Goal: Information Seeking & Learning: Check status

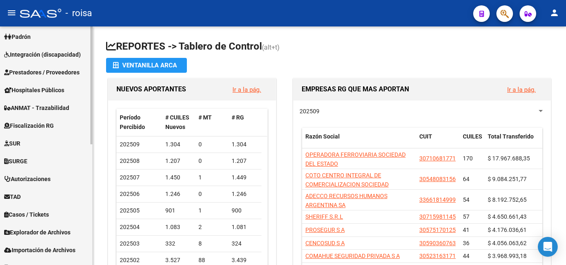
scroll to position [245, 0]
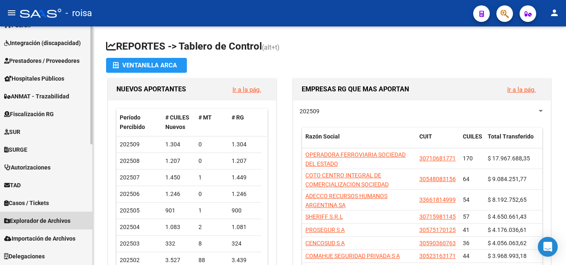
click at [55, 220] on span "Explorador de Archivos" at bounding box center [37, 221] width 66 height 9
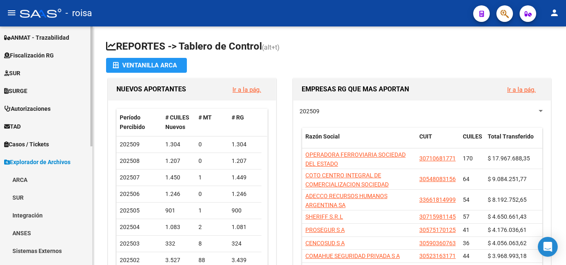
scroll to position [227, 0]
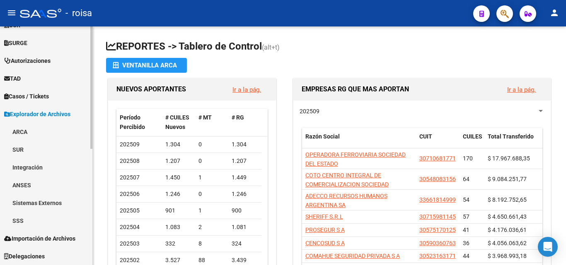
click at [40, 216] on link "SSS" at bounding box center [46, 221] width 92 height 18
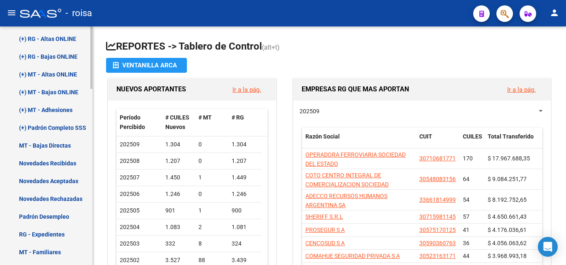
scroll to position [476, 0]
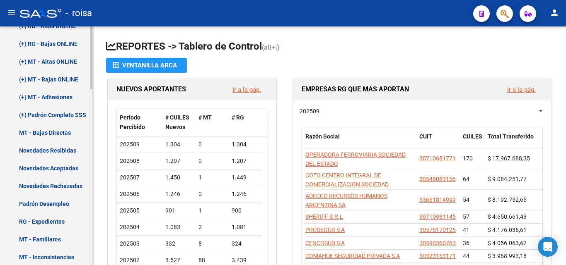
click at [65, 152] on link "Novedades Recibidas" at bounding box center [46, 151] width 92 height 18
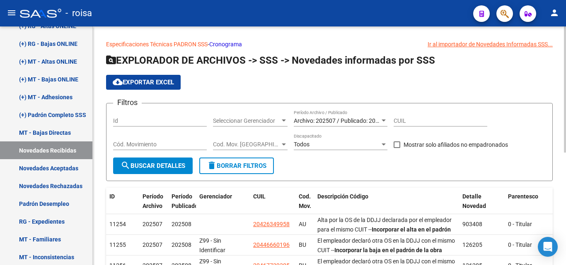
click at [374, 122] on span "Archivo: 202507 / Publicado: 202508" at bounding box center [341, 121] width 95 height 7
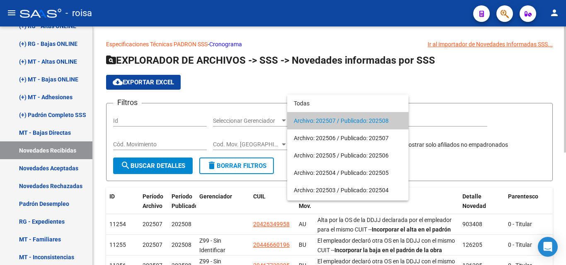
click at [432, 85] on div at bounding box center [283, 132] width 566 height 265
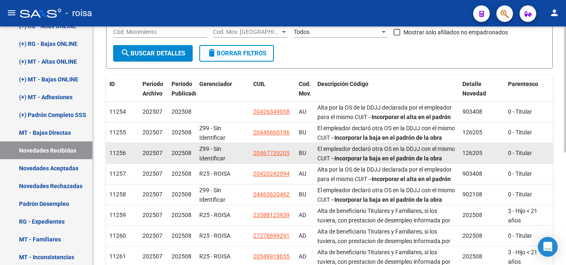
scroll to position [124, 0]
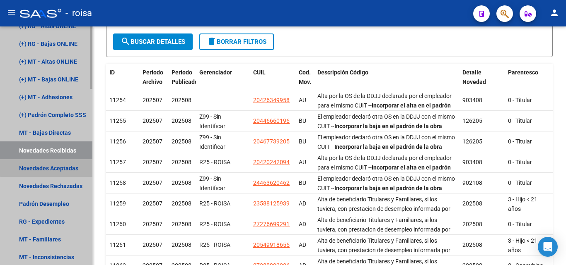
click at [55, 165] on link "Novedades Aceptadas" at bounding box center [46, 168] width 92 height 18
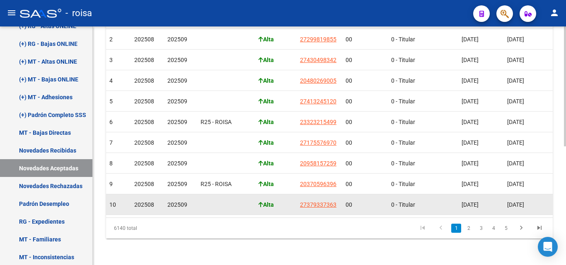
scroll to position [237, 0]
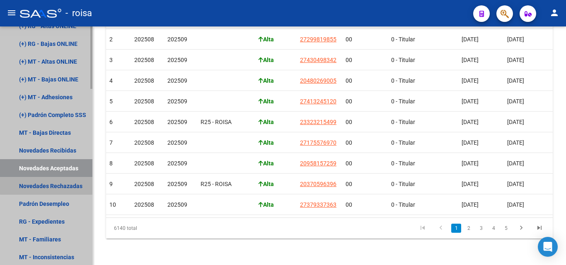
click at [60, 182] on link "Novedades Rechazadas" at bounding box center [46, 186] width 92 height 18
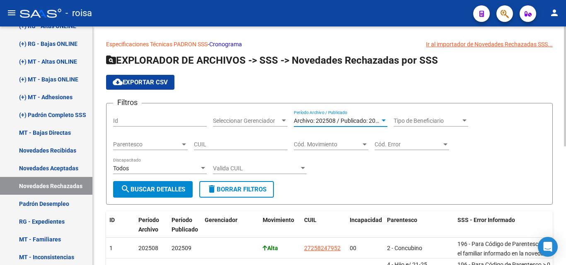
click at [373, 124] on div "Archivo: 202508 / Publicado: 202509" at bounding box center [337, 121] width 86 height 7
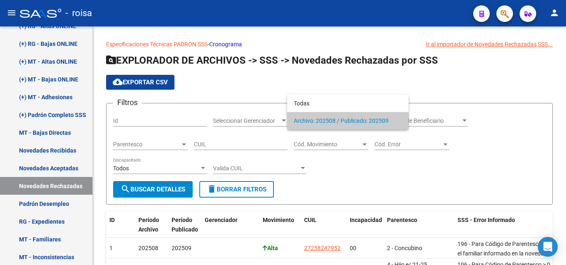
click at [501, 80] on div at bounding box center [283, 132] width 566 height 265
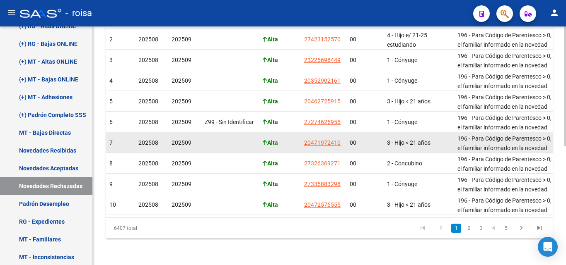
scroll to position [237, 0]
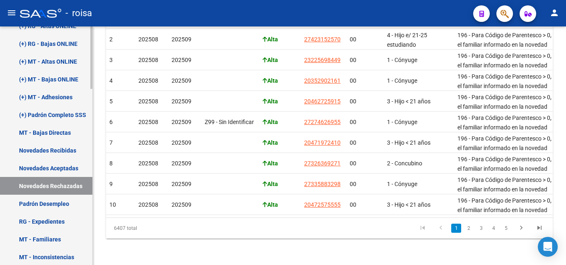
click at [65, 169] on link "Novedades Aceptadas" at bounding box center [46, 168] width 92 height 18
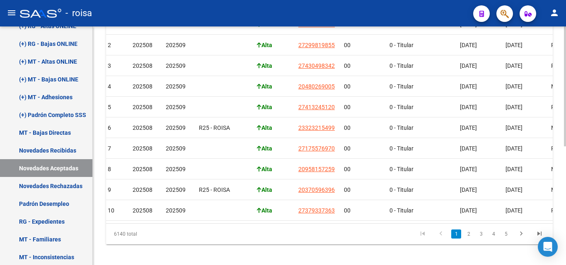
scroll to position [237, 0]
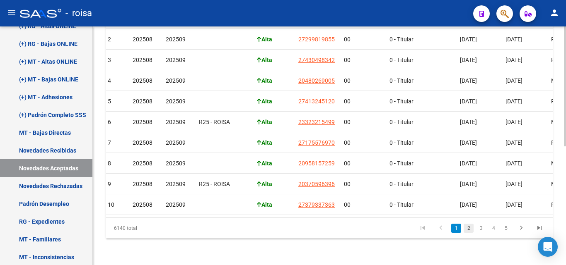
click at [467, 228] on link "2" at bounding box center [468, 228] width 10 height 9
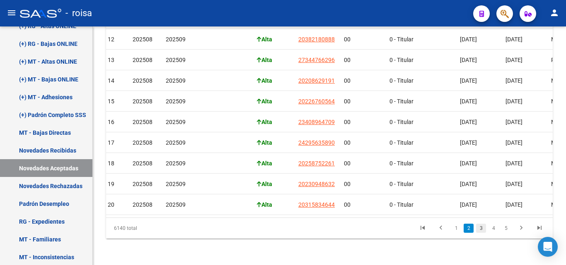
click at [478, 227] on link "3" at bounding box center [481, 228] width 10 height 9
click at [490, 229] on link "4" at bounding box center [493, 228] width 10 height 9
click at [494, 229] on link "5" at bounding box center [493, 228] width 10 height 9
click at [493, 227] on link "6" at bounding box center [493, 228] width 10 height 9
click at [497, 228] on link "7" at bounding box center [493, 228] width 10 height 9
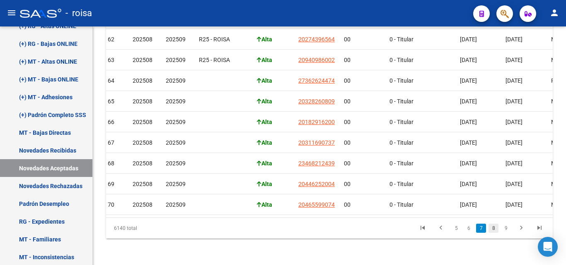
click at [495, 226] on link "8" at bounding box center [493, 228] width 10 height 9
click at [494, 229] on link "9" at bounding box center [493, 228] width 10 height 9
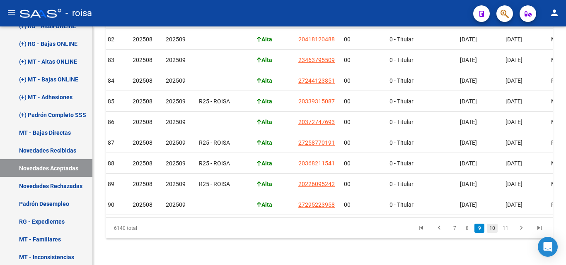
click at [493, 226] on link "10" at bounding box center [492, 228] width 11 height 9
click at [493, 229] on link "11" at bounding box center [492, 228] width 11 height 9
click at [496, 231] on link "12" at bounding box center [492, 228] width 11 height 9
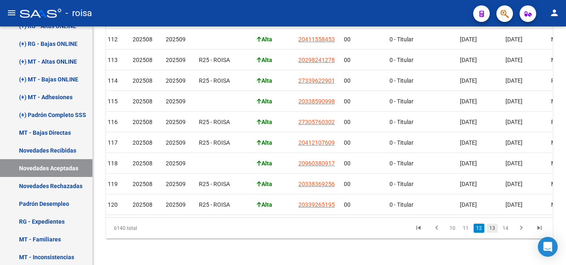
click at [496, 230] on link "13" at bounding box center [492, 228] width 11 height 9
click at [496, 230] on link "14" at bounding box center [492, 228] width 11 height 9
click at [50, 185] on link "Novedades Rechazadas" at bounding box center [46, 186] width 92 height 18
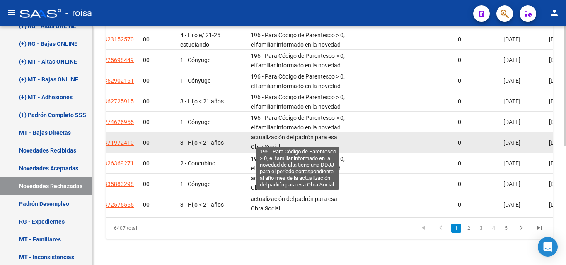
scroll to position [0, 0]
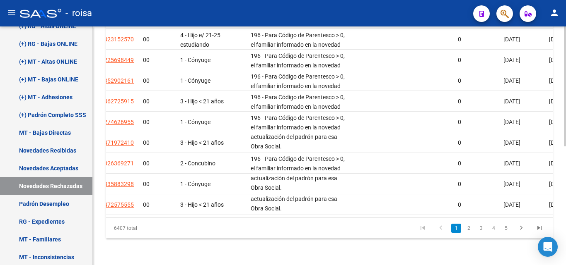
drag, startPoint x: 230, startPoint y: 211, endPoint x: 329, endPoint y: 210, distance: 98.6
click at [329, 210] on datatable-body "1 202508 202509 Alta 27258247952 00 2 - Concubino 196 - Para Código de Parentes…" at bounding box center [329, 113] width 446 height 210
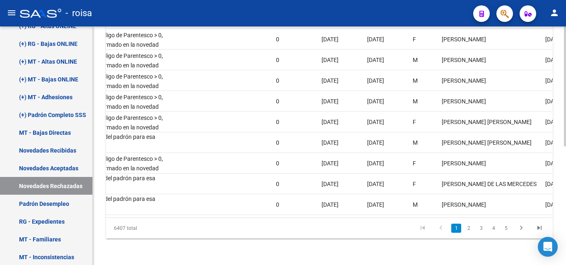
scroll to position [0, 290]
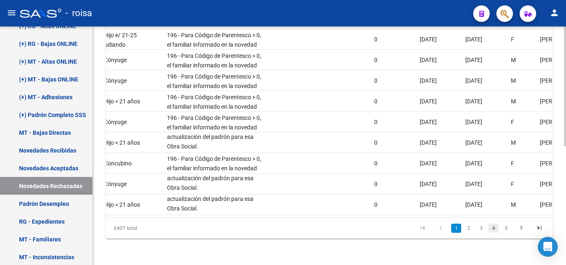
click at [491, 229] on link "4" at bounding box center [493, 228] width 10 height 9
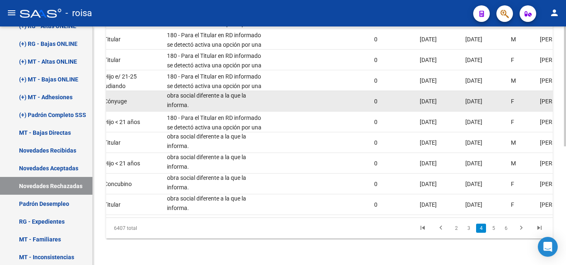
scroll to position [0, 0]
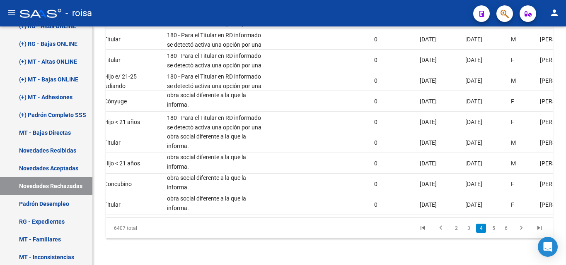
drag, startPoint x: 506, startPoint y: 229, endPoint x: 500, endPoint y: 228, distance: 5.4
click at [506, 229] on link "6" at bounding box center [506, 228] width 10 height 9
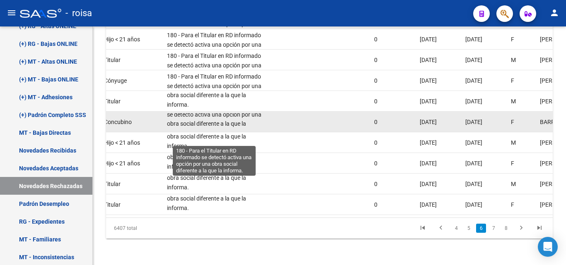
scroll to position [20, 0]
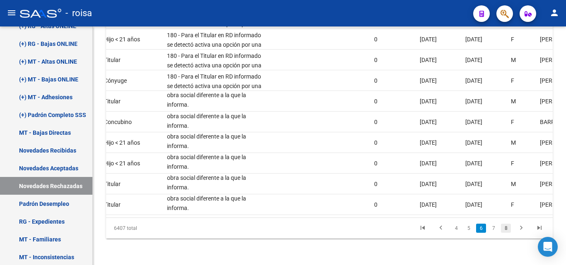
click at [507, 228] on link "8" at bounding box center [506, 228] width 10 height 9
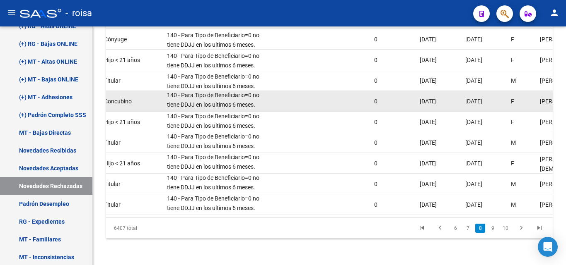
scroll to position [0, 0]
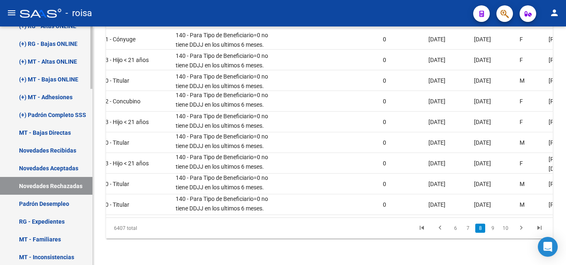
click at [64, 152] on link "Novedades Recibidas" at bounding box center [46, 151] width 92 height 18
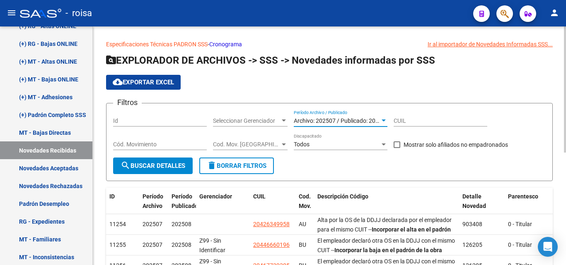
click at [344, 122] on span "Archivo: 202507 / Publicado: 202508" at bounding box center [341, 121] width 95 height 7
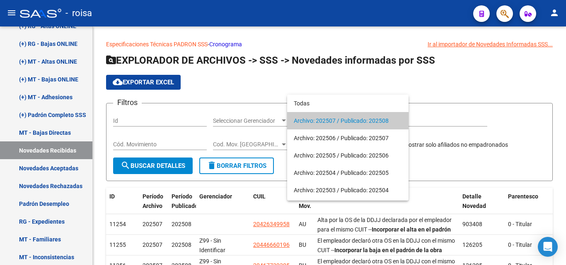
click at [345, 121] on span "Archivo: 202507 / Publicado: 202508" at bounding box center [348, 120] width 108 height 17
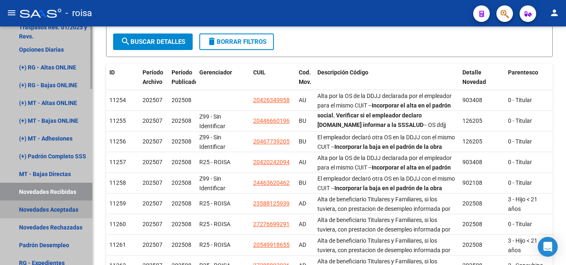
click at [62, 215] on link "Novedades Aceptadas" at bounding box center [46, 210] width 92 height 18
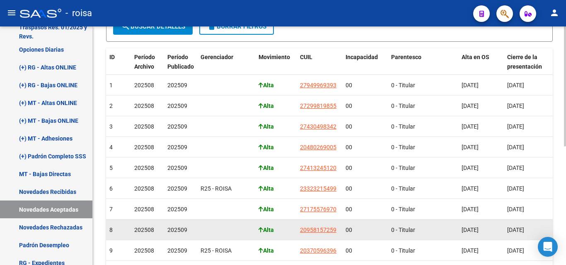
scroll to position [237, 0]
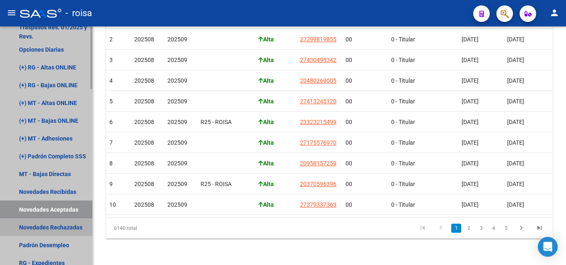
click at [63, 225] on link "Novedades Rechazadas" at bounding box center [46, 228] width 92 height 18
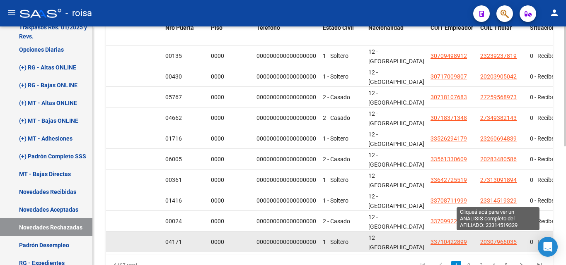
scroll to position [237, 0]
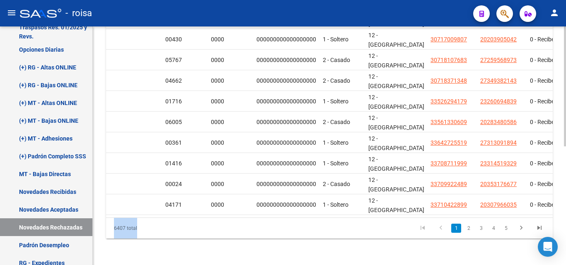
drag, startPoint x: 445, startPoint y: 219, endPoint x: 494, endPoint y: 215, distance: 49.0
click at [494, 215] on div "ID Período Archivo Período Publicado Gerenciador Movimiento CUIL Incapacidad Pa…" at bounding box center [329, 110] width 446 height 257
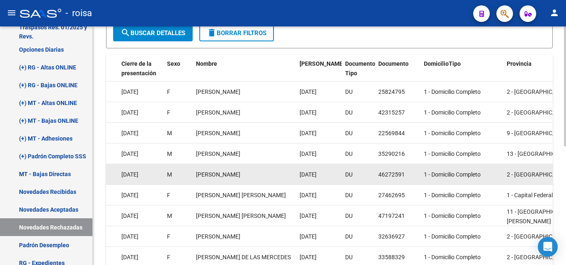
scroll to position [112, 0]
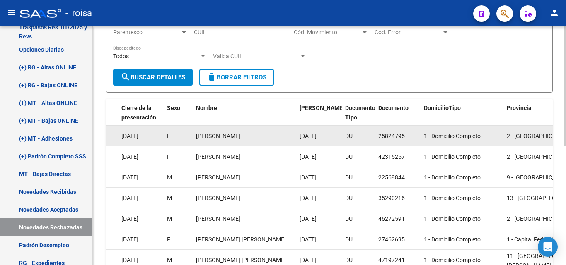
click at [399, 132] on div "25824795" at bounding box center [397, 137] width 39 height 10
copy div "25824795"
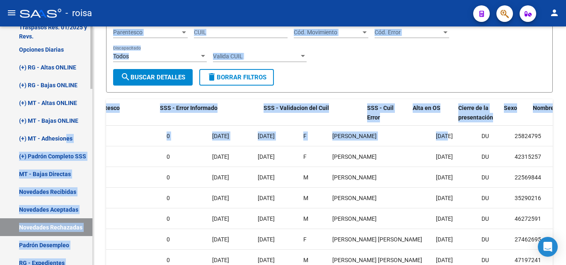
drag, startPoint x: 305, startPoint y: 137, endPoint x: 64, endPoint y: 130, distance: 241.6
click at [64, 130] on mat-sidenav-container "Firma Express Inicio Calendario SSS Instructivos Contacto OS Reportes Tablero d…" at bounding box center [283, 146] width 566 height 239
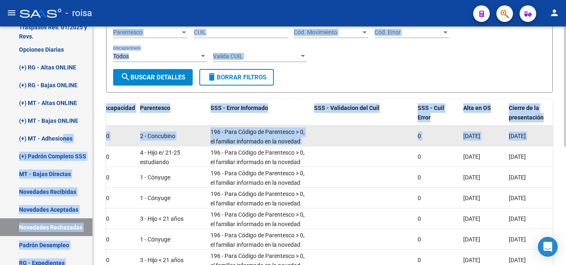
click at [341, 136] on datatable-body-cell at bounding box center [363, 136] width 104 height 20
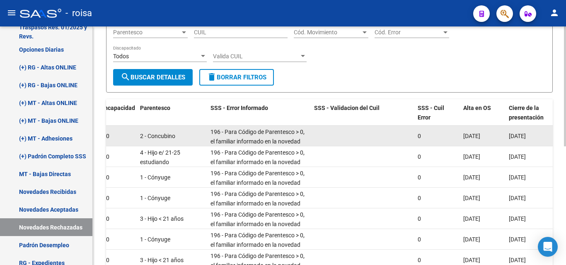
drag, startPoint x: 312, startPoint y: 133, endPoint x: 121, endPoint y: 132, distance: 191.4
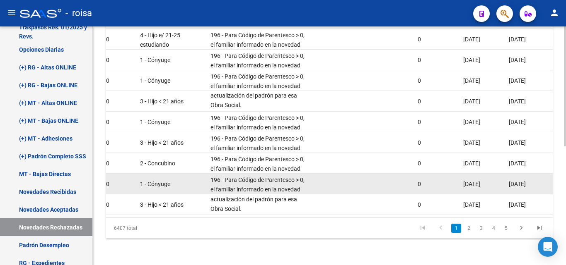
scroll to position [39, 0]
